Goal: Find specific page/section

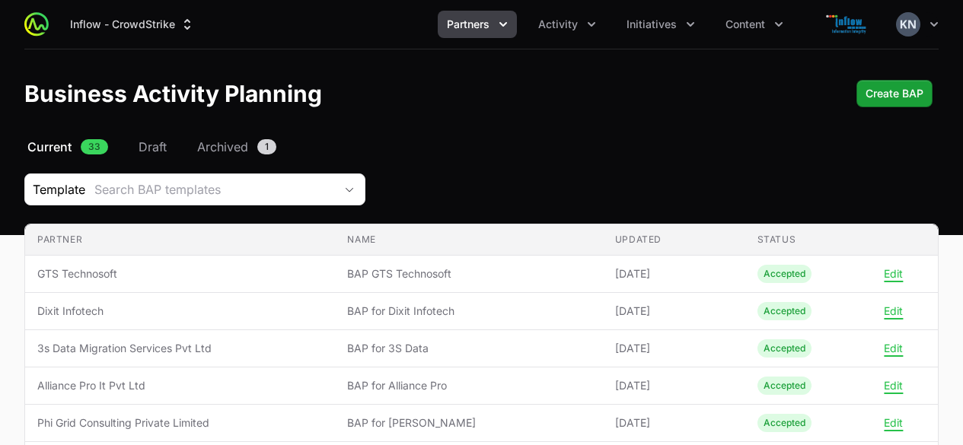
scroll to position [431, 0]
click at [509, 17] on icon "Partners menu" at bounding box center [503, 24] width 15 height 15
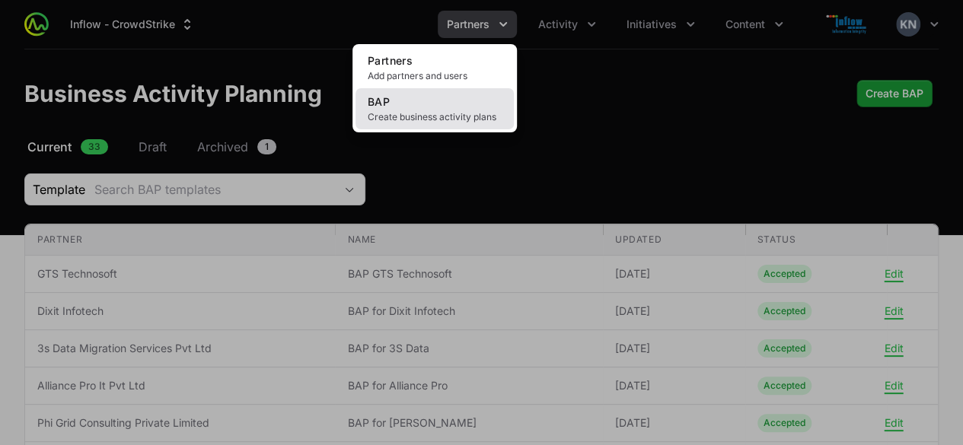
click at [449, 113] on span "Create business activity plans" at bounding box center [435, 117] width 134 height 12
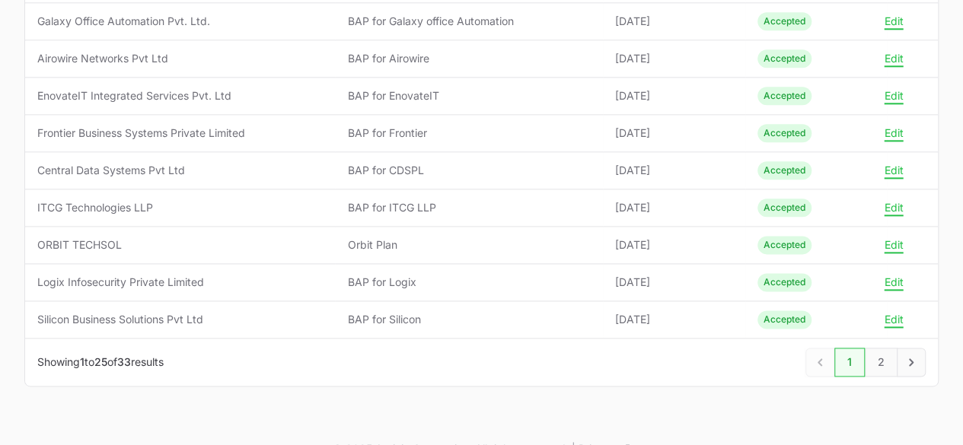
scroll to position [871, 0]
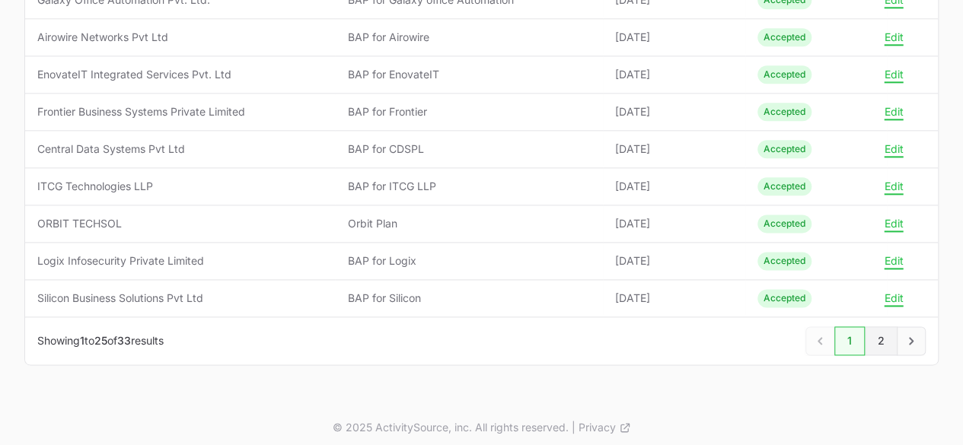
click at [876, 339] on link "2" at bounding box center [881, 341] width 33 height 29
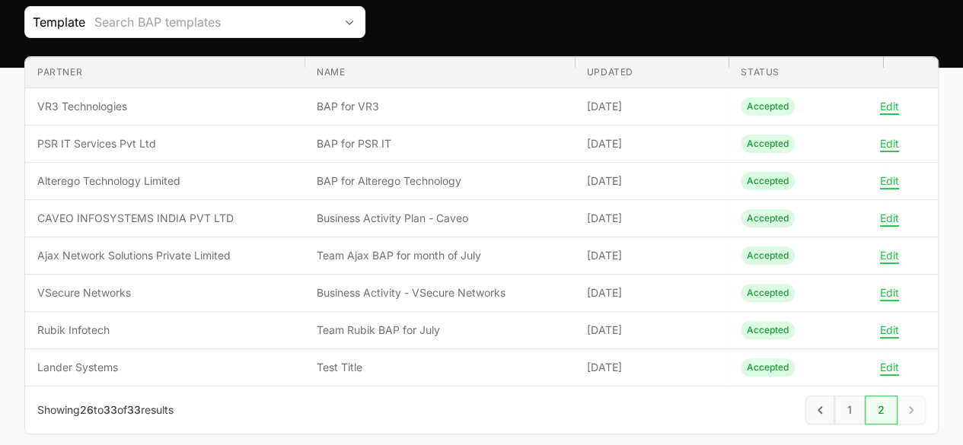
scroll to position [241, 0]
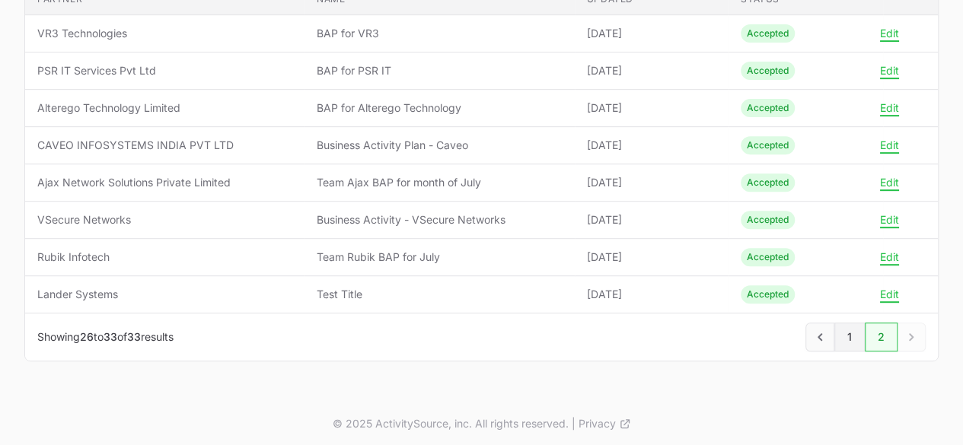
click at [850, 338] on link "1" at bounding box center [849, 337] width 30 height 29
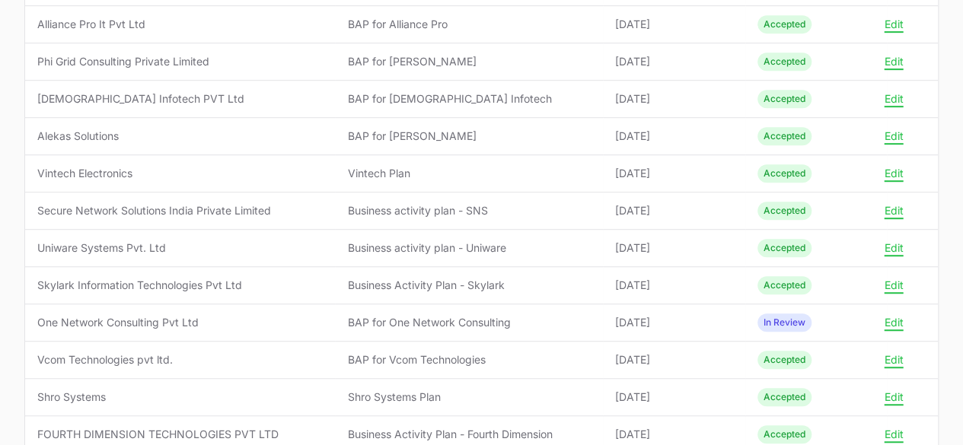
scroll to position [365, 0]
